Goal: Task Accomplishment & Management: Manage account settings

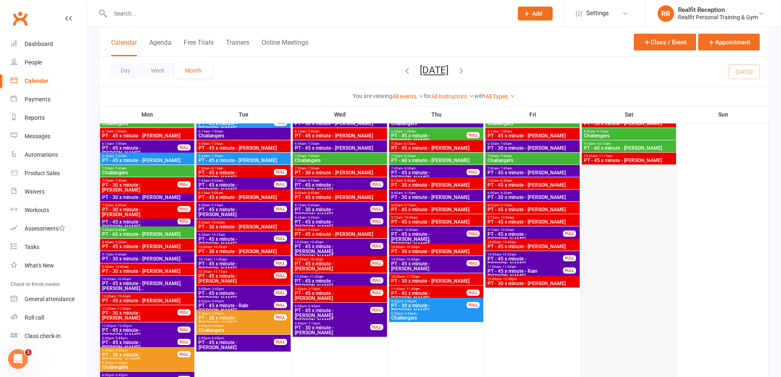
click at [624, 232] on div at bounding box center [629, 254] width 94 height 302
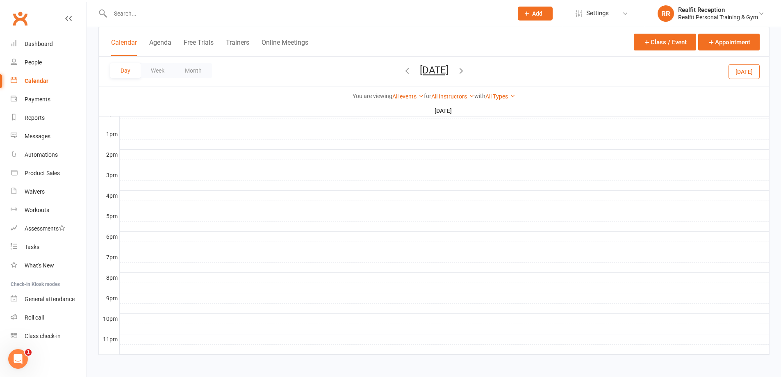
click at [746, 74] on button "[DATE]" at bounding box center [743, 71] width 31 height 15
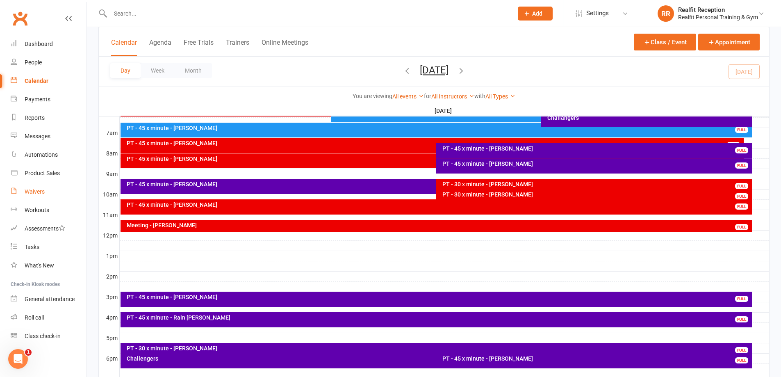
scroll to position [141, 0]
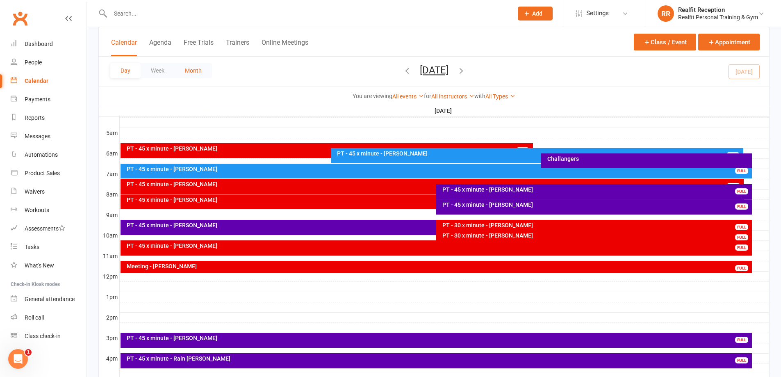
click at [203, 76] on button "Month" at bounding box center [193, 70] width 37 height 15
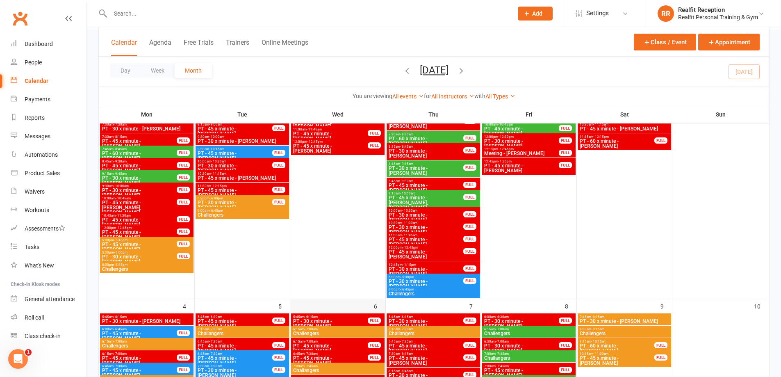
scroll to position [592, 0]
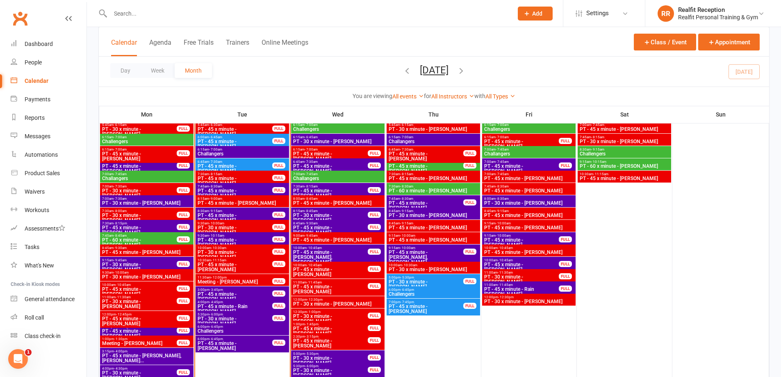
click at [259, 306] on span "PT - 45 x minute - Rain [PERSON_NAME]" at bounding box center [234, 309] width 75 height 10
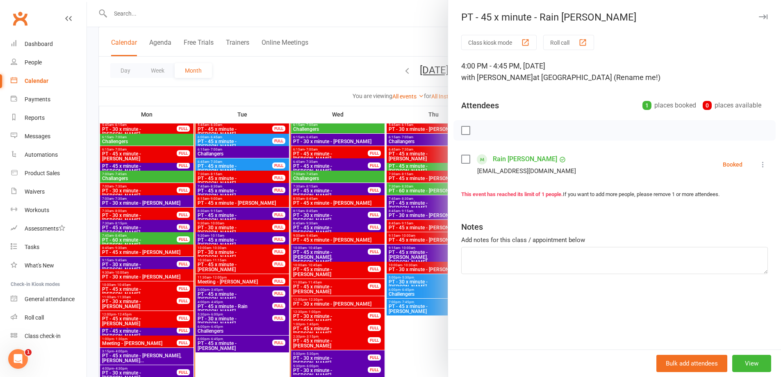
click at [462, 159] on label at bounding box center [465, 159] width 8 height 8
click at [496, 132] on icon "button" at bounding box center [500, 130] width 9 height 9
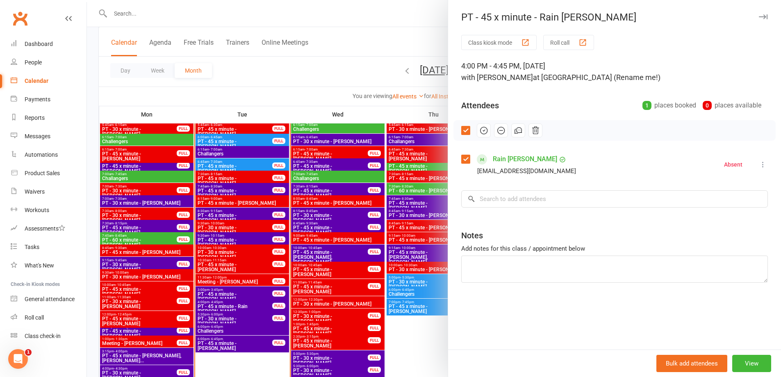
click at [250, 364] on div at bounding box center [434, 188] width 694 height 377
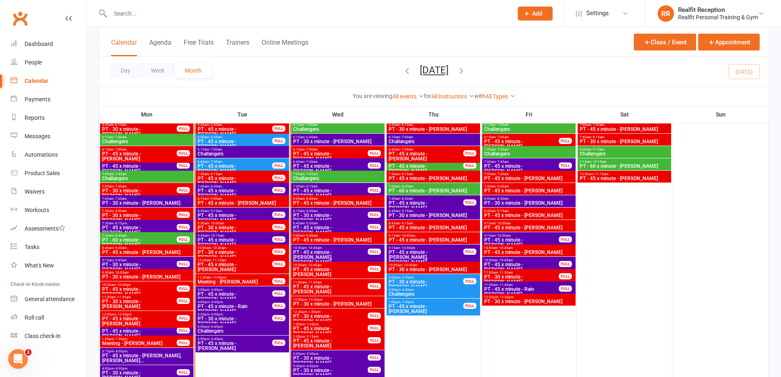
click at [548, 288] on span "PT - 45 x minute - Rain [PERSON_NAME]" at bounding box center [521, 292] width 75 height 10
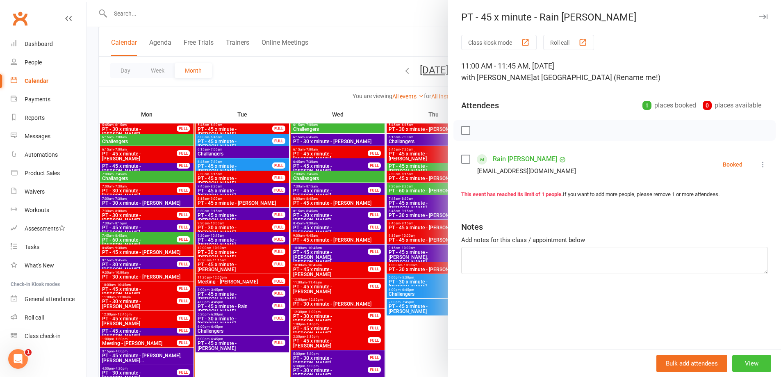
click at [747, 363] on button "View" at bounding box center [751, 363] width 39 height 17
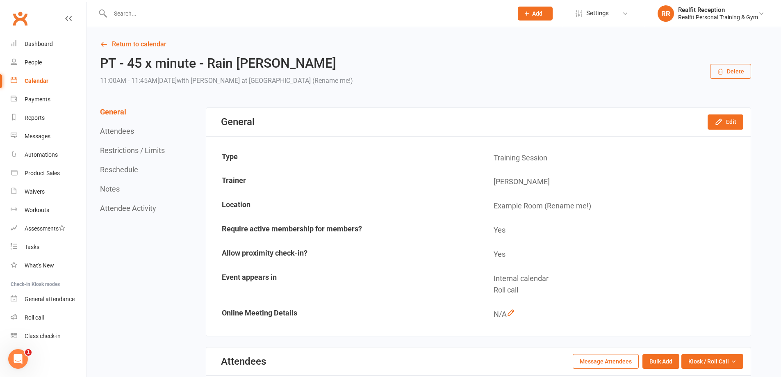
click at [728, 73] on button "Delete" at bounding box center [730, 71] width 41 height 15
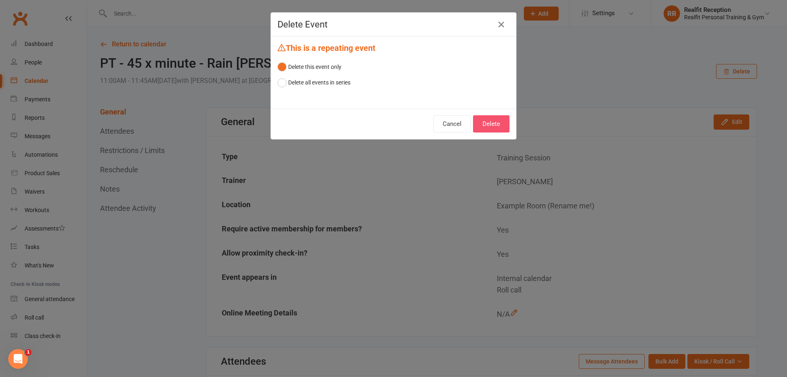
click at [493, 123] on button "Delete" at bounding box center [491, 123] width 36 height 17
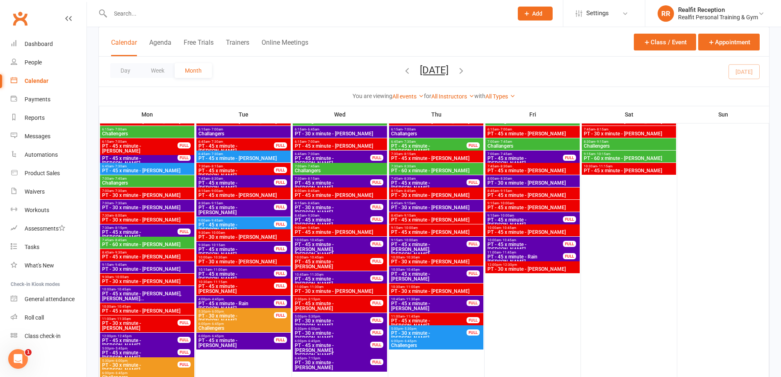
scroll to position [984, 0]
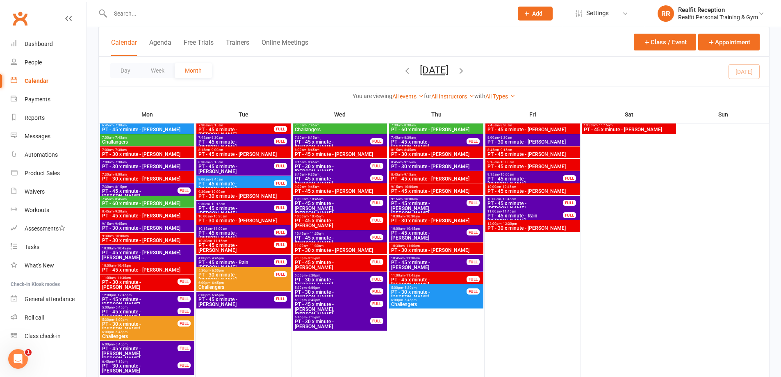
click at [254, 263] on span "PT - 45 x minute - Rain [PERSON_NAME]" at bounding box center [236, 265] width 76 height 10
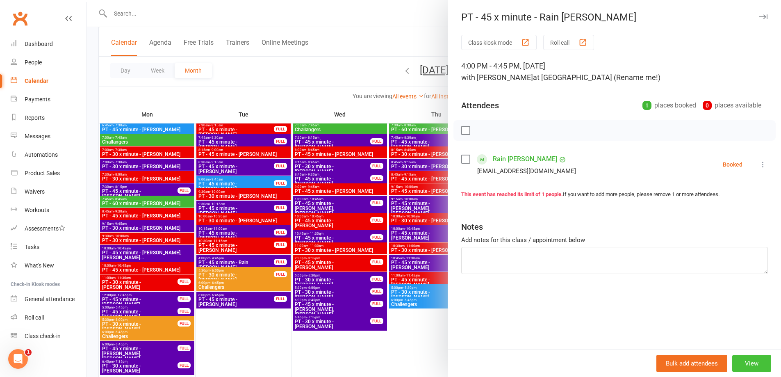
click at [762, 364] on button "View" at bounding box center [751, 363] width 39 height 17
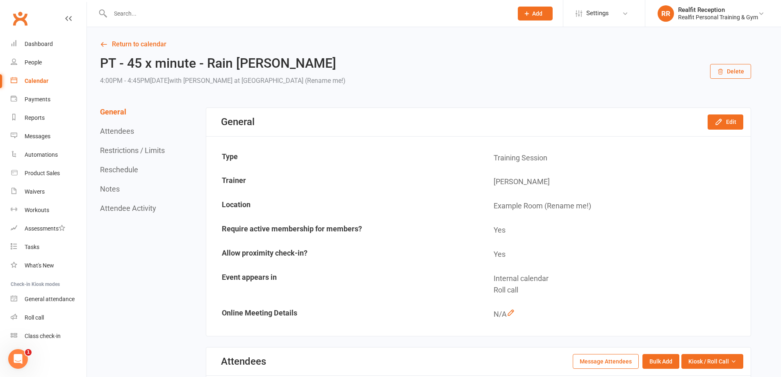
click at [725, 74] on button "Delete" at bounding box center [730, 71] width 41 height 15
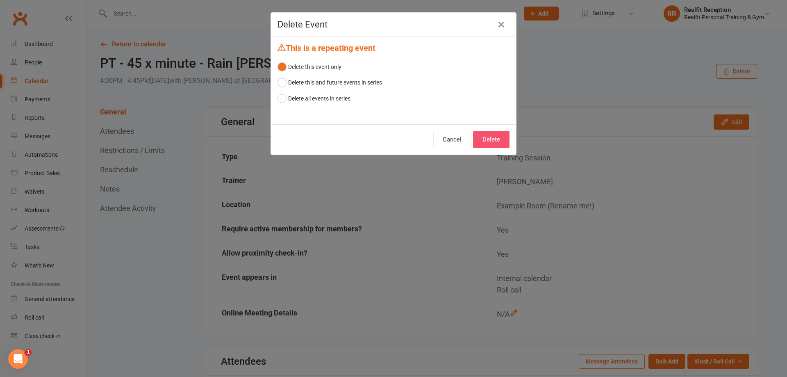
click at [496, 138] on button "Delete" at bounding box center [491, 139] width 36 height 17
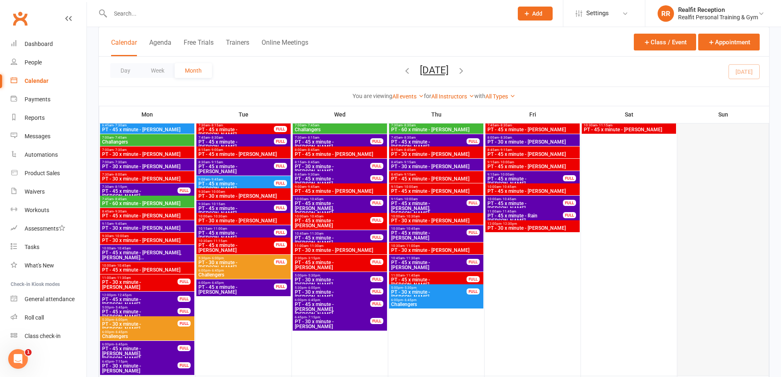
scroll to position [861, 0]
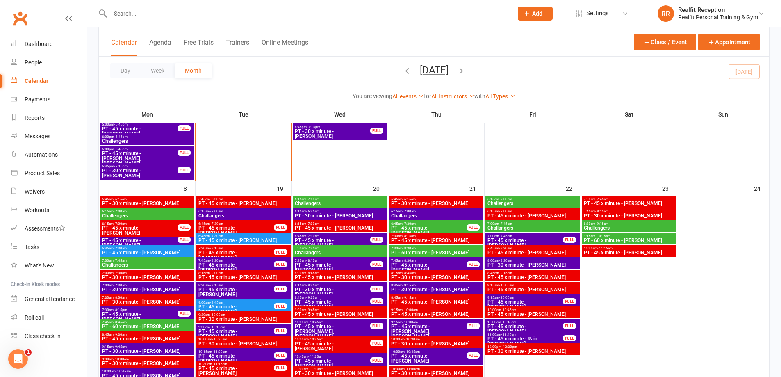
click at [540, 339] on span "PT - 45 x minute - Rain [PERSON_NAME]" at bounding box center [525, 341] width 76 height 10
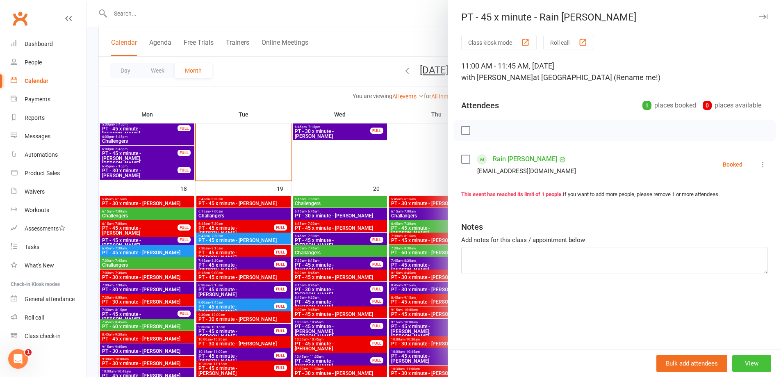
click at [746, 363] on button "View" at bounding box center [751, 363] width 39 height 17
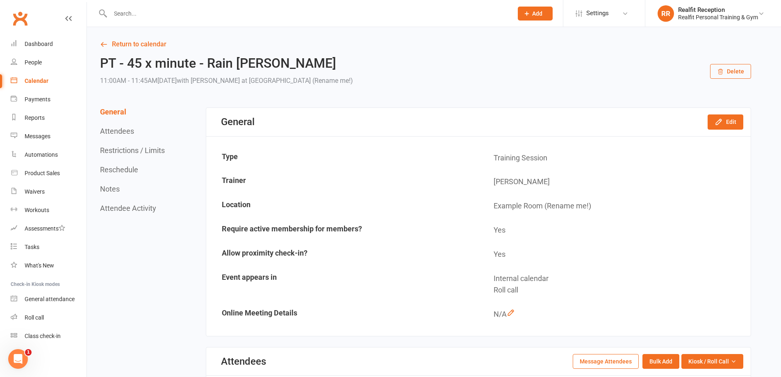
click at [741, 73] on button "Delete" at bounding box center [730, 71] width 41 height 15
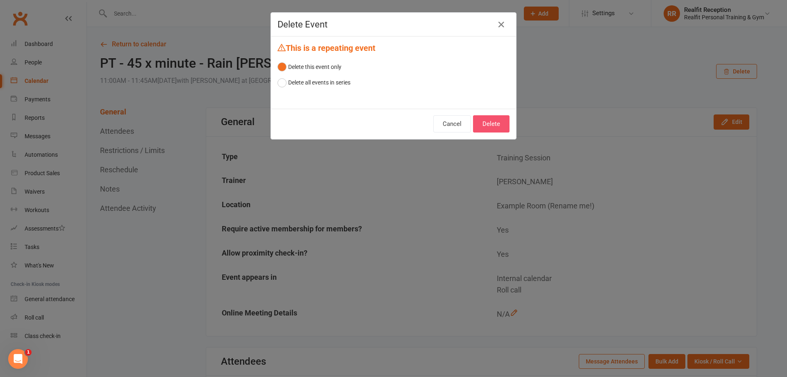
click at [497, 127] on button "Delete" at bounding box center [491, 123] width 36 height 17
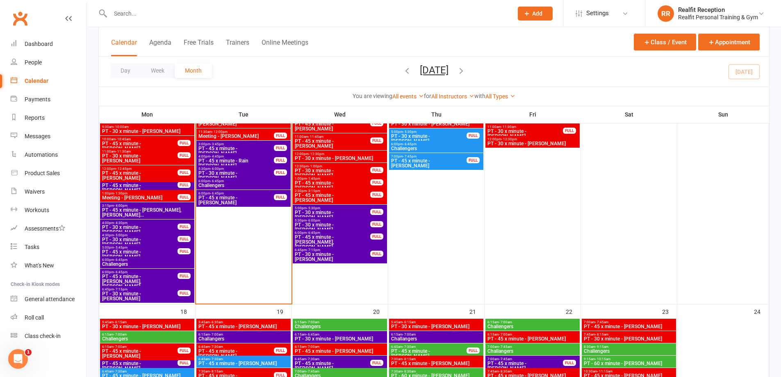
scroll to position [779, 0]
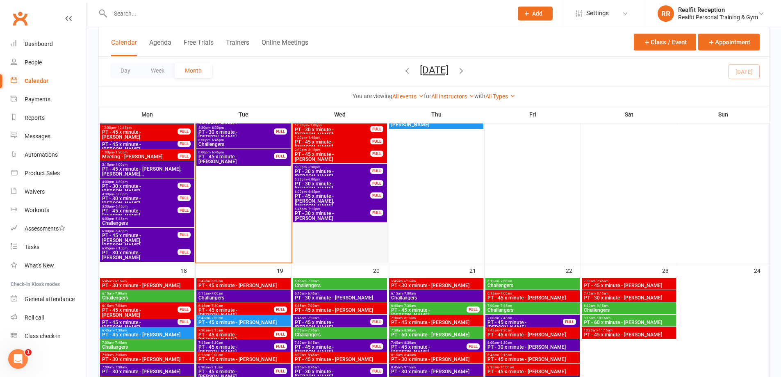
click at [364, 238] on div at bounding box center [340, 98] width 94 height 327
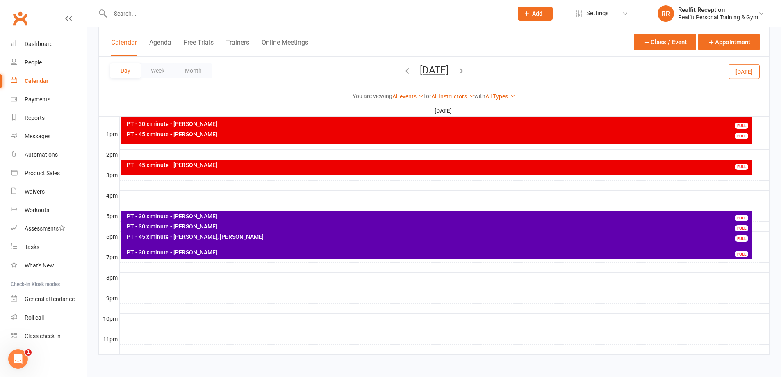
scroll to position [0, 0]
click at [192, 73] on button "Month" at bounding box center [193, 70] width 37 height 15
